Goal: Task Accomplishment & Management: Manage account settings

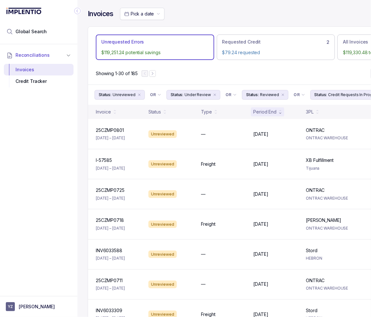
click at [315, 73] on div "Showing 1-30 of 185" at bounding box center [275, 74] width 375 height 22
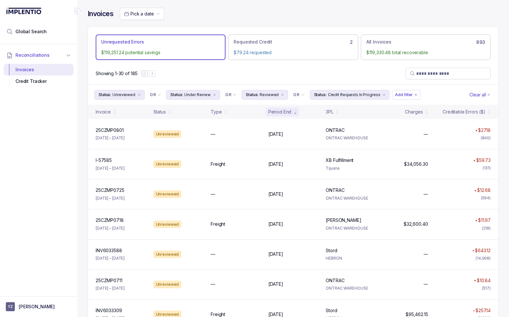
click at [213, 83] on div "Showing 1-30 of 185" at bounding box center [293, 74] width 411 height 22
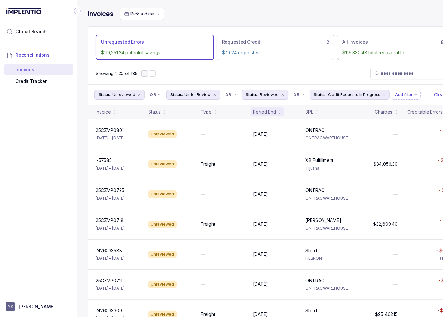
click at [38, 143] on div "Reconciliations Invoices Credit Tracker" at bounding box center [38, 168] width 77 height 248
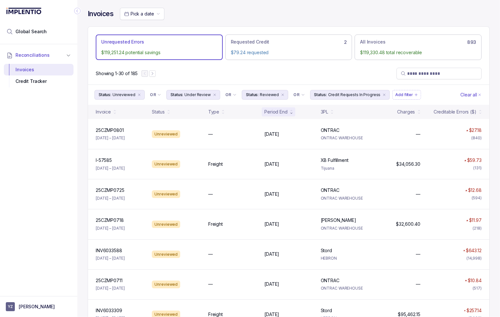
click at [37, 138] on div "Reconciliations Invoices Credit Tracker" at bounding box center [38, 168] width 77 height 248
click at [52, 143] on div "Reconciliations Invoices Credit Tracker" at bounding box center [38, 168] width 77 height 248
click at [80, 133] on div "Invoices Pick a date Unrequested Errors $119,251.24 potential savings Requested…" at bounding box center [288, 158] width 423 height 317
click at [83, 130] on div "Invoices Pick a date Unrequested Errors $119,251.24 potential savings Requested…" at bounding box center [288, 158] width 423 height 317
click at [329, 65] on div "Showing 1-30 of 185" at bounding box center [288, 74] width 401 height 22
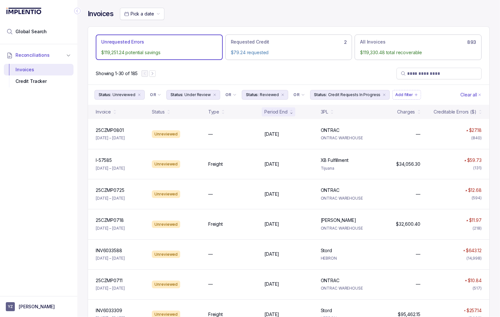
click at [195, 74] on div "Showing 1-30 of 185" at bounding box center [288, 74] width 401 height 22
click at [80, 102] on div "Invoices Pick a date Unrequested Errors $119,251.24 potential savings Requested…" at bounding box center [288, 158] width 423 height 317
click at [28, 309] on p "[PERSON_NAME]" at bounding box center [37, 306] width 36 height 6
click at [25, 294] on p "Logout" at bounding box center [43, 293] width 54 height 6
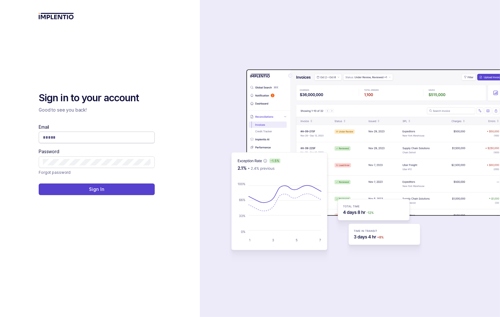
click at [128, 141] on span at bounding box center [97, 138] width 116 height 12
click at [126, 136] on input "Email" at bounding box center [97, 137] width 108 height 6
type input "**********"
